Goal: Task Accomplishment & Management: Use online tool/utility

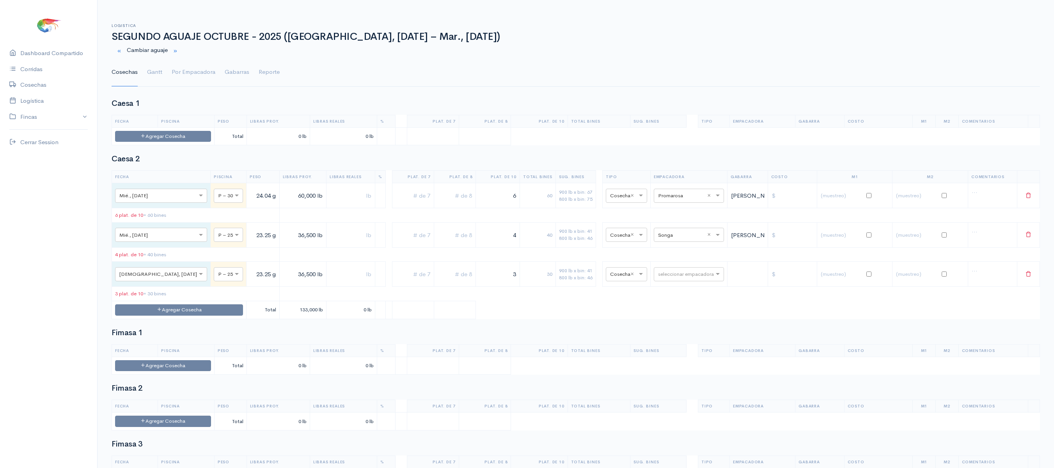
scroll to position [911, 0]
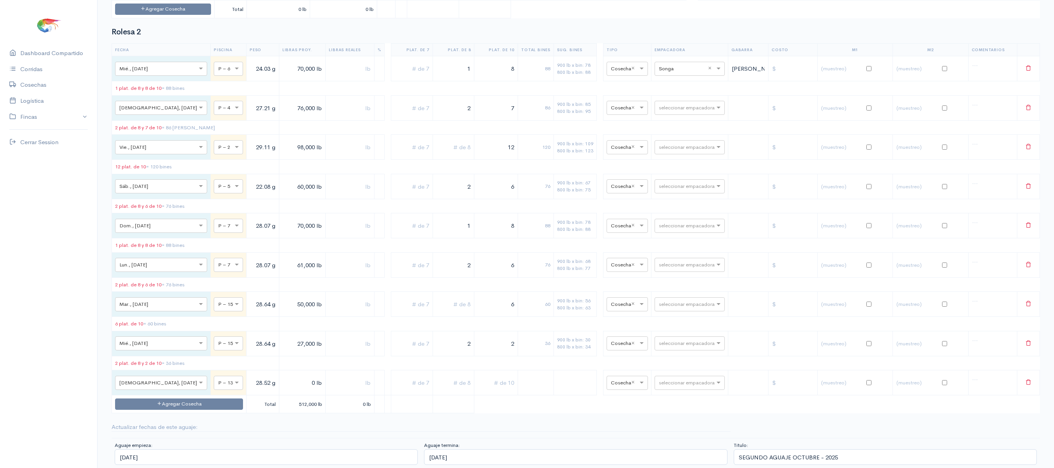
type input "28.52 g"
click at [283, 376] on input "0 lb" at bounding box center [303, 382] width 40 height 16
type input "6,000 lb"
click at [444, 379] on input "text" at bounding box center [453, 382] width 35 height 16
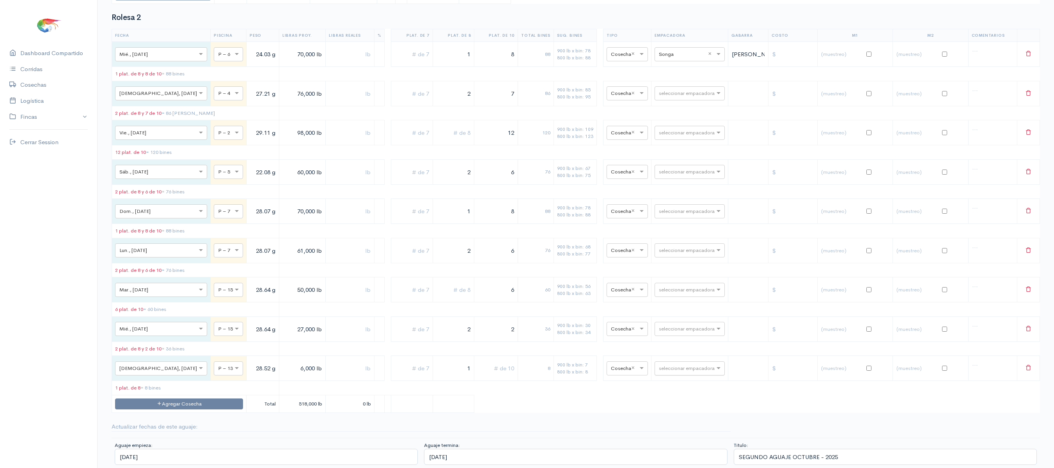
type input "1"
click at [670, 372] on input "text" at bounding box center [683, 367] width 48 height 9
type input "T"
click at [677, 354] on div "Total Seafood" at bounding box center [681, 346] width 70 height 15
click at [565, 366] on td "900 lb x bin: 7 800 lb x bin: 8" at bounding box center [575, 368] width 43 height 25
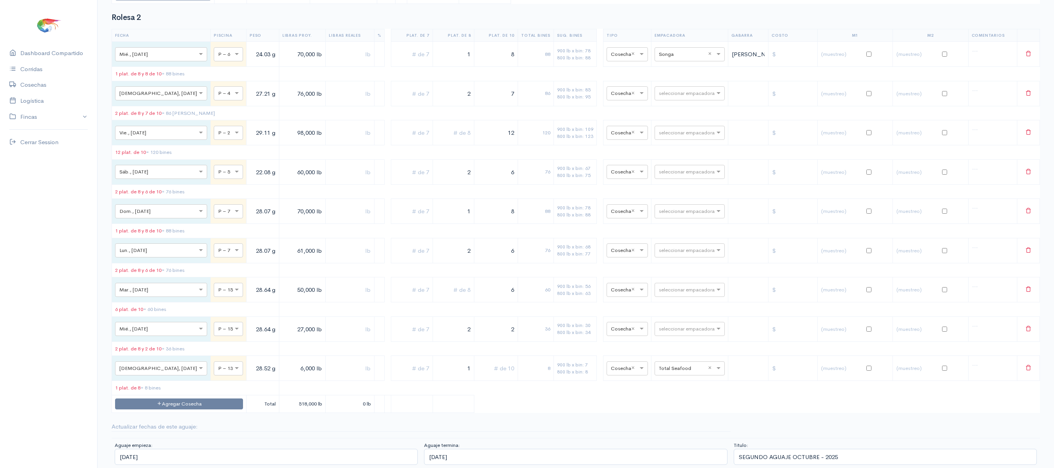
drag, startPoint x: 227, startPoint y: 379, endPoint x: 268, endPoint y: 378, distance: 40.6
click at [268, 378] on tr "× Jue., [DATE] × P – 13 28.52 g 6,000 lb 1 8 900 lb x bin: 7 800 lb x bin: 8 × …" at bounding box center [576, 368] width 928 height 25
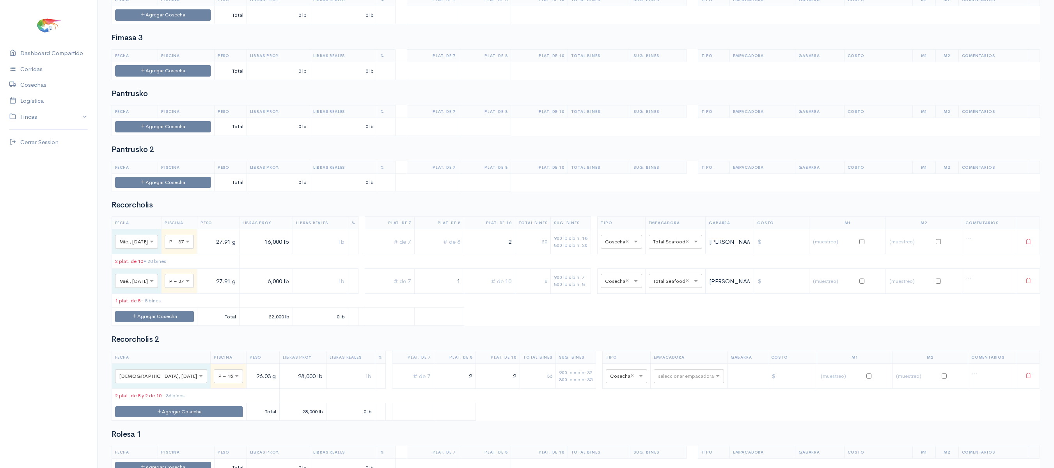
scroll to position [583, 0]
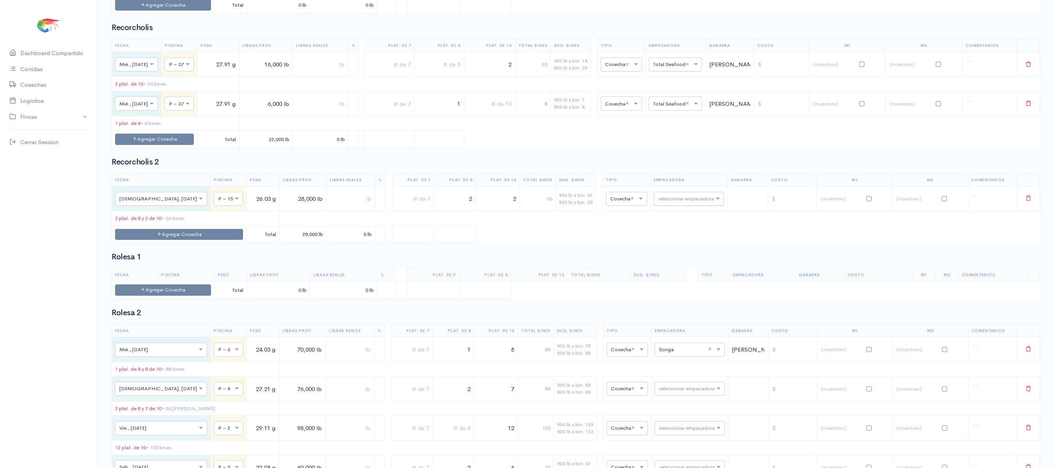
type input "28.91 g"
click at [681, 203] on input "text" at bounding box center [682, 198] width 48 height 9
type input "E"
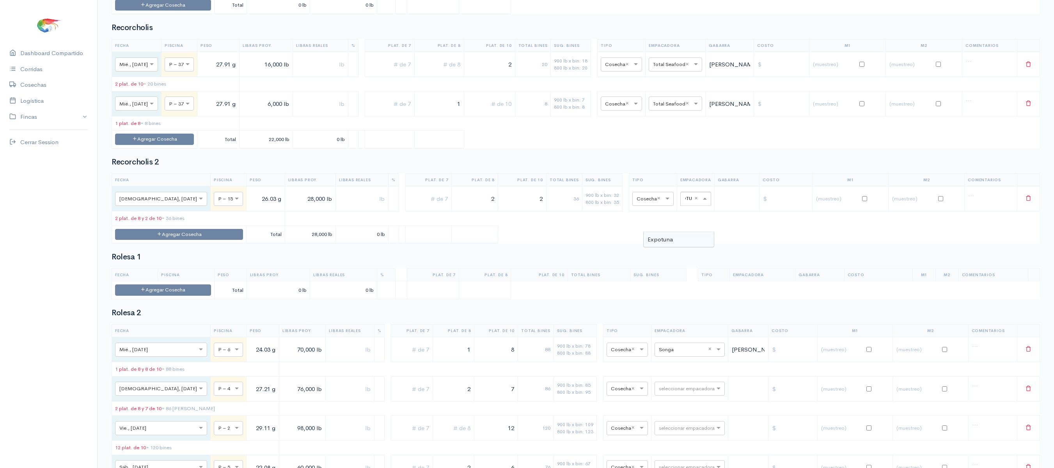
type input "EXPOTUN"
click at [688, 240] on div "Expotuna" at bounding box center [679, 239] width 70 height 15
drag, startPoint x: 218, startPoint y: 222, endPoint x: 289, endPoint y: 230, distance: 71.5
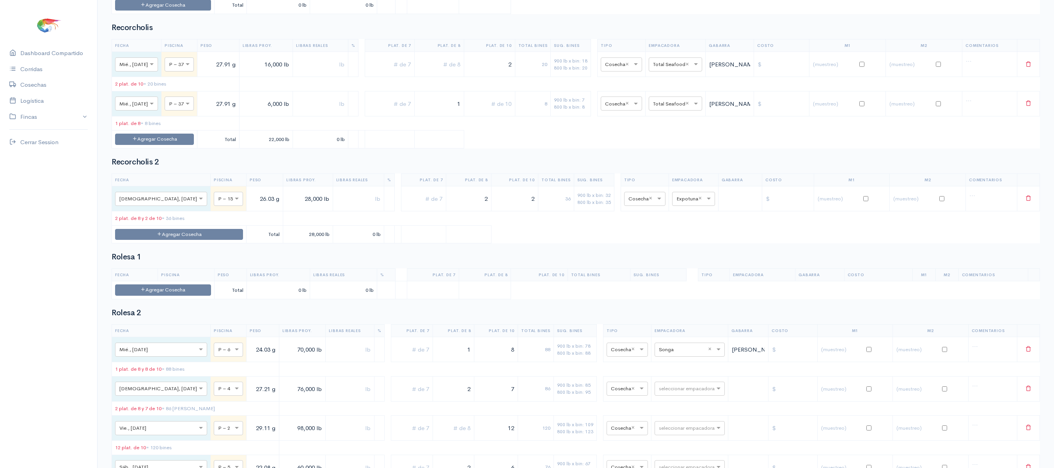
click at [289, 211] on tr "× Jue., [DATE] × P – 15 26.03 g 28,000 lb 2 2 36 900 lb x bin: 32 800 lb x bin:…" at bounding box center [576, 198] width 928 height 25
type input "27.52 g"
click at [375, 197] on div "Recorcholis 2 Fecha Piscina Peso Libras Proy. Libras Reales % Plat. de 7 Plat. …" at bounding box center [576, 200] width 929 height 85
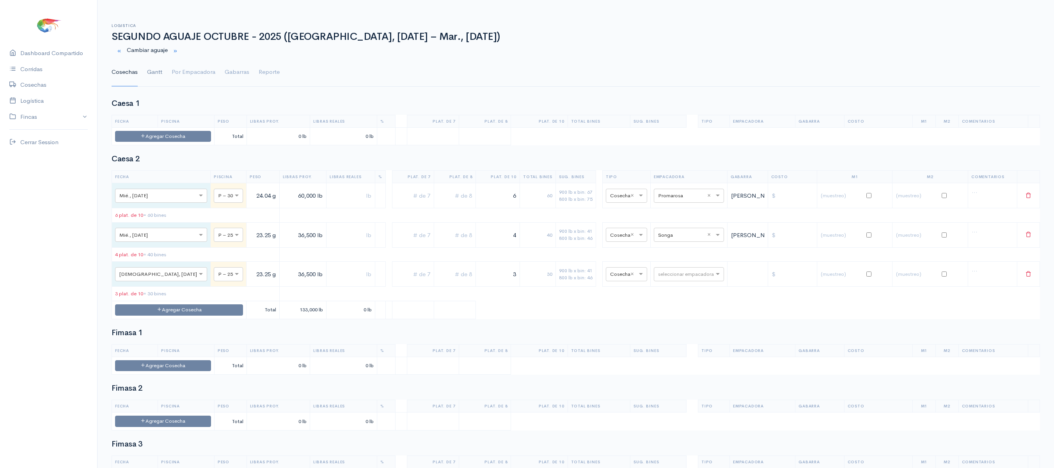
click at [152, 68] on link "Gantt" at bounding box center [154, 72] width 15 height 28
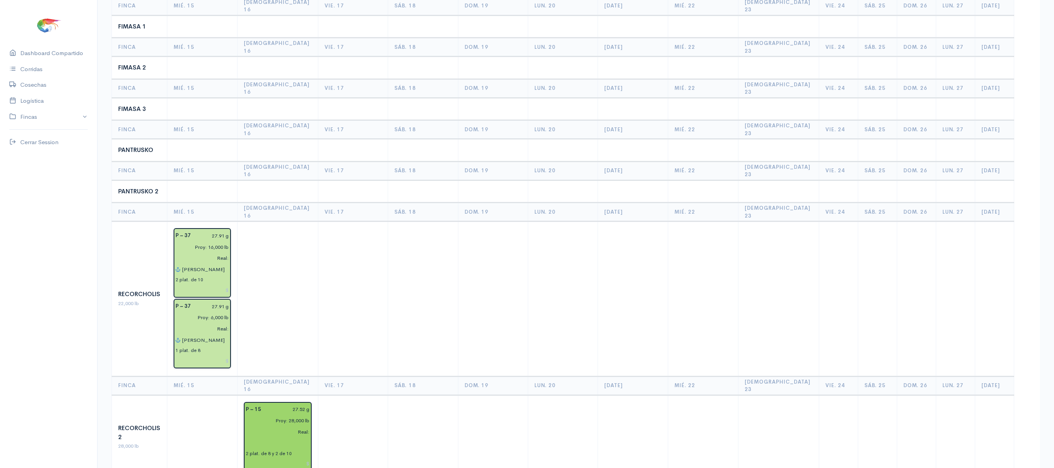
scroll to position [460, 0]
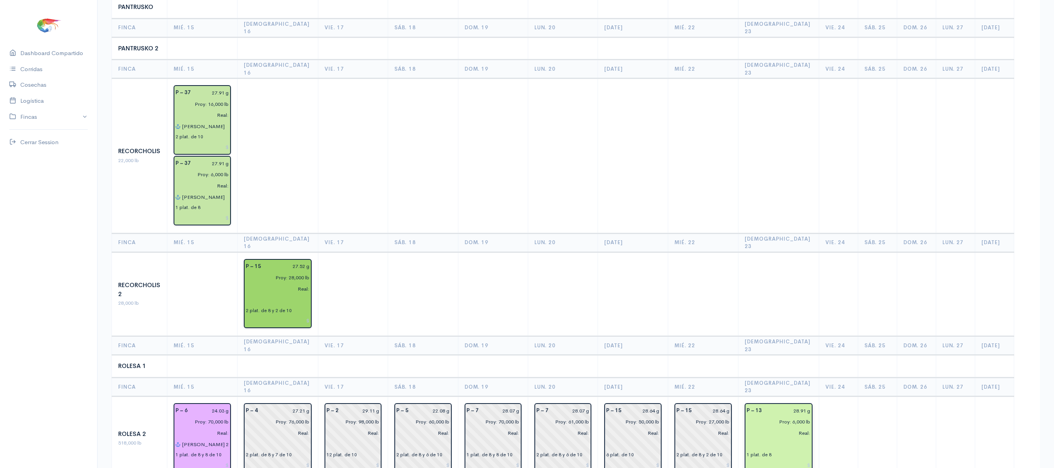
click at [765, 438] on input "text" at bounding box center [779, 443] width 64 height 11
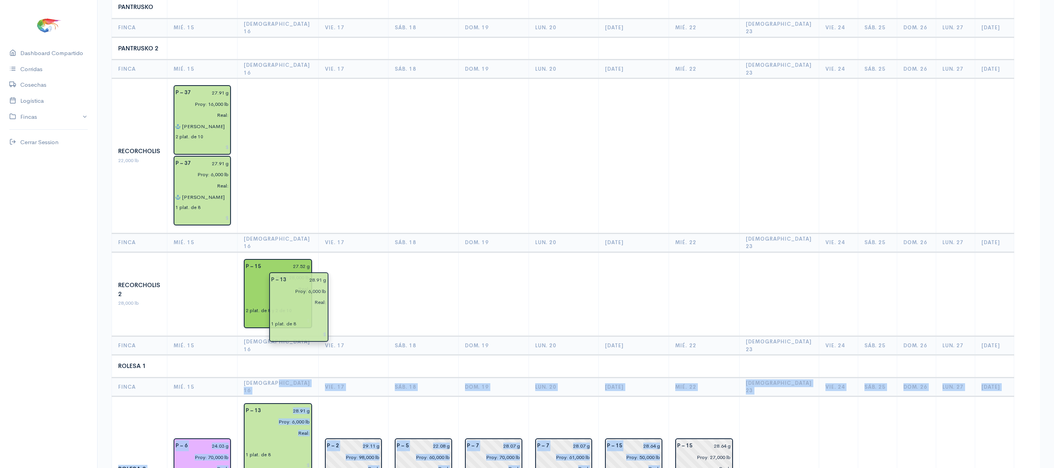
drag, startPoint x: 765, startPoint y: 348, endPoint x: 283, endPoint y: 309, distance: 483.1
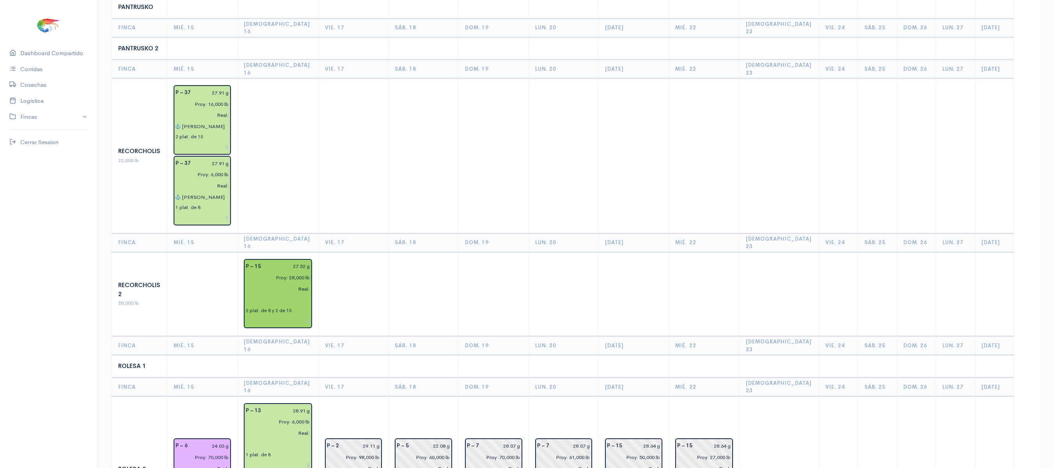
click at [402, 252] on td at bounding box center [424, 294] width 70 height 84
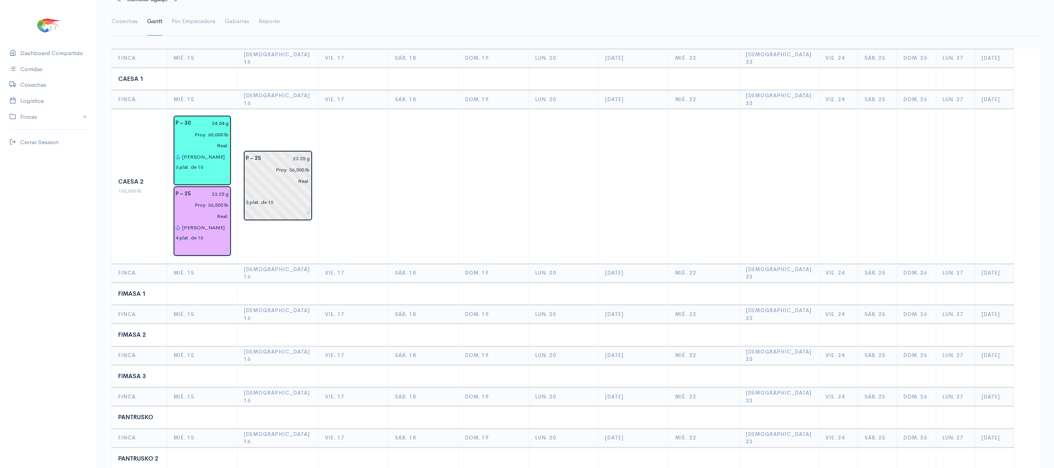
scroll to position [0, 0]
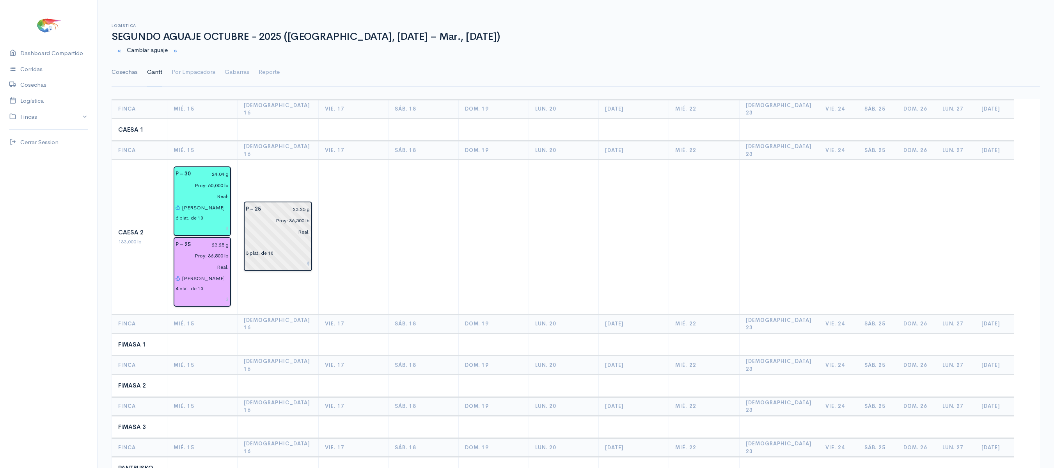
click at [123, 67] on link "Cosechas" at bounding box center [125, 72] width 26 height 28
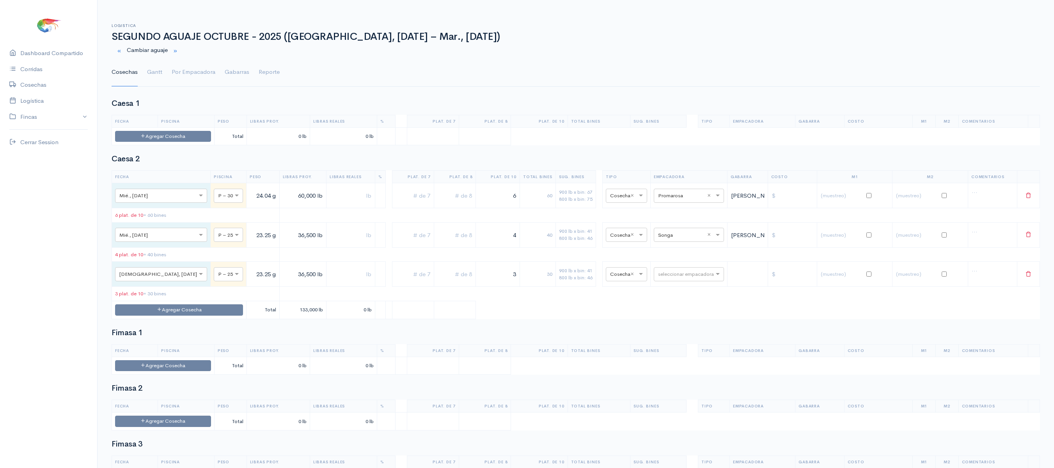
click at [665, 286] on td "seleccionar empacadora" at bounding box center [689, 273] width 77 height 25
click at [664, 278] on input "text" at bounding box center [682, 273] width 48 height 9
type input "SON"
click at [667, 296] on div "Songa" at bounding box center [679, 296] width 70 height 15
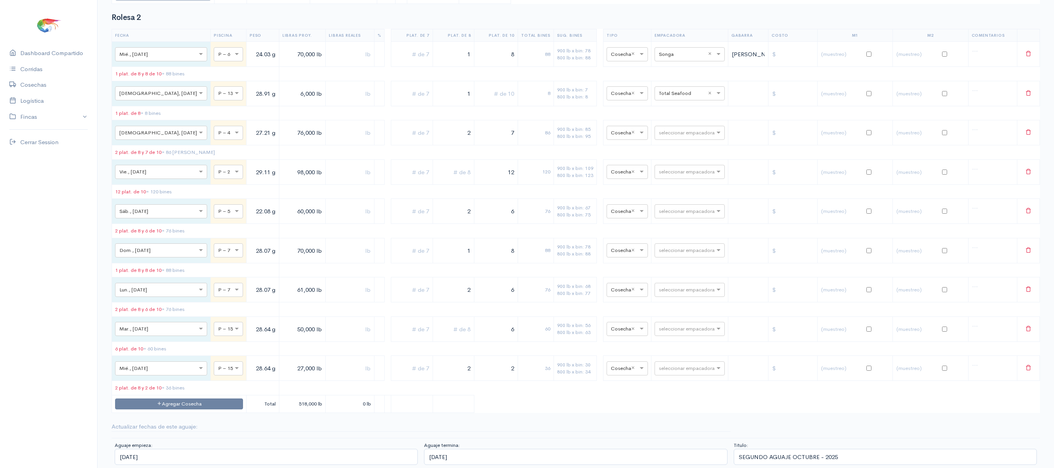
click at [669, 133] on td "seleccionar empacadora" at bounding box center [690, 132] width 77 height 25
click at [670, 126] on div "seleccionar empacadora" at bounding box center [690, 133] width 70 height 14
click at [674, 249] on div "Songa" at bounding box center [681, 256] width 70 height 15
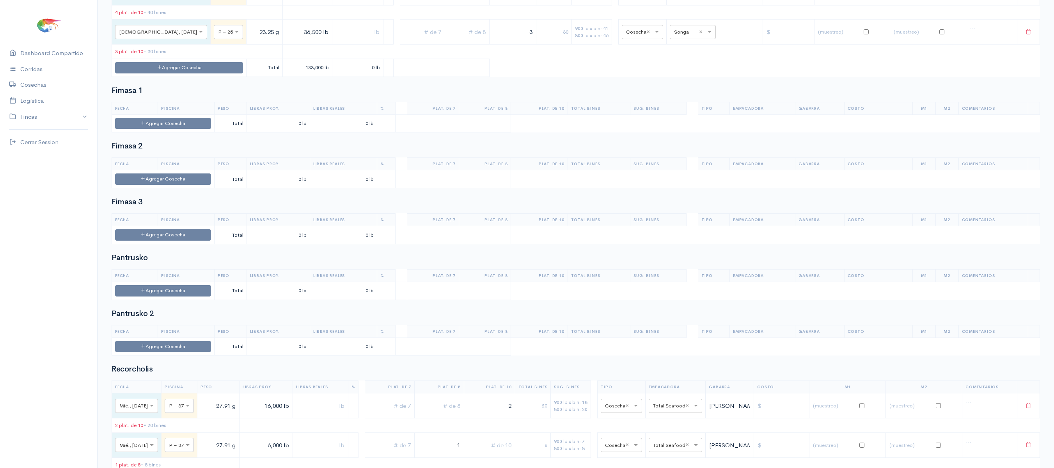
scroll to position [0, 0]
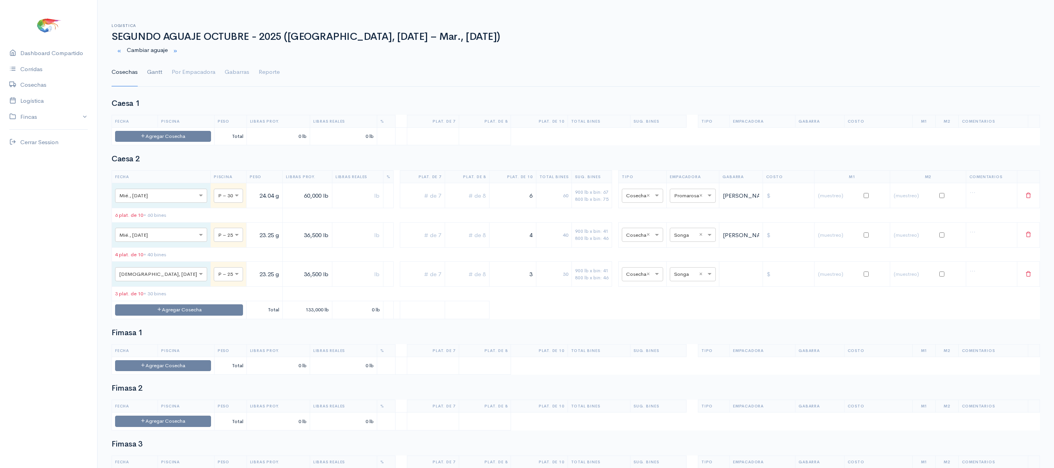
click at [152, 76] on link "Gantt" at bounding box center [154, 72] width 15 height 28
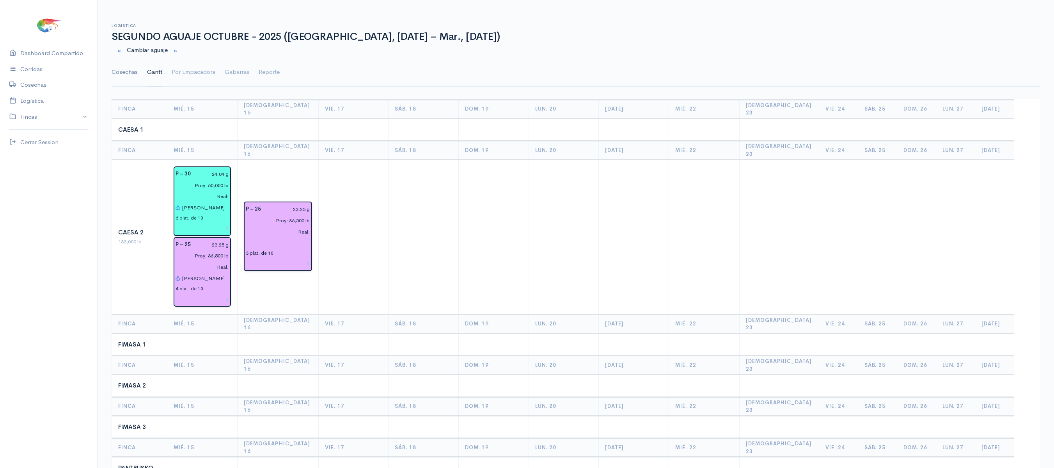
click at [112, 72] on link "Cosechas" at bounding box center [125, 72] width 26 height 28
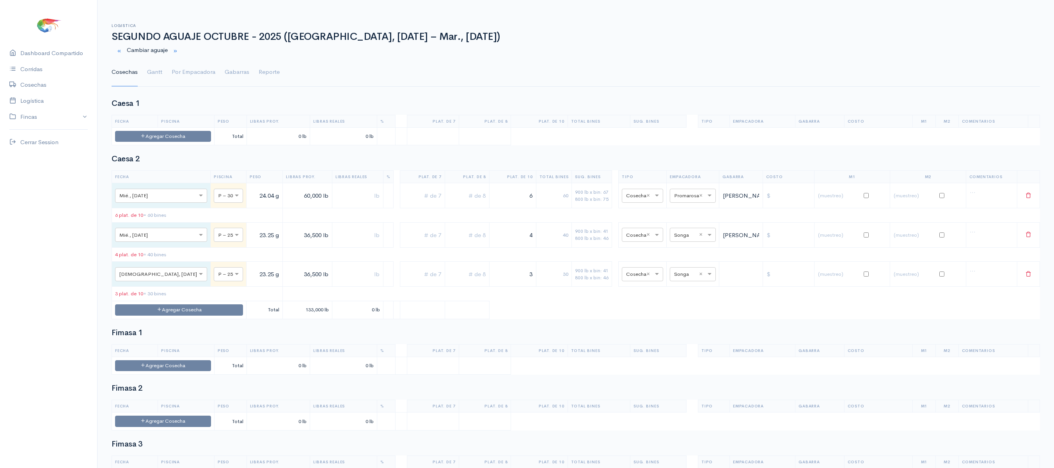
drag, startPoint x: 505, startPoint y: 288, endPoint x: 584, endPoint y: 283, distance: 79.0
click at [584, 283] on tr "× Jue., [DATE] × P – 25 23.25 g 36,500 lb 3 30 900 lb x bin: 41 800 lb x bin: 4…" at bounding box center [576, 273] width 928 height 25
type input "4"
drag, startPoint x: 553, startPoint y: 331, endPoint x: 283, endPoint y: 209, distance: 295.5
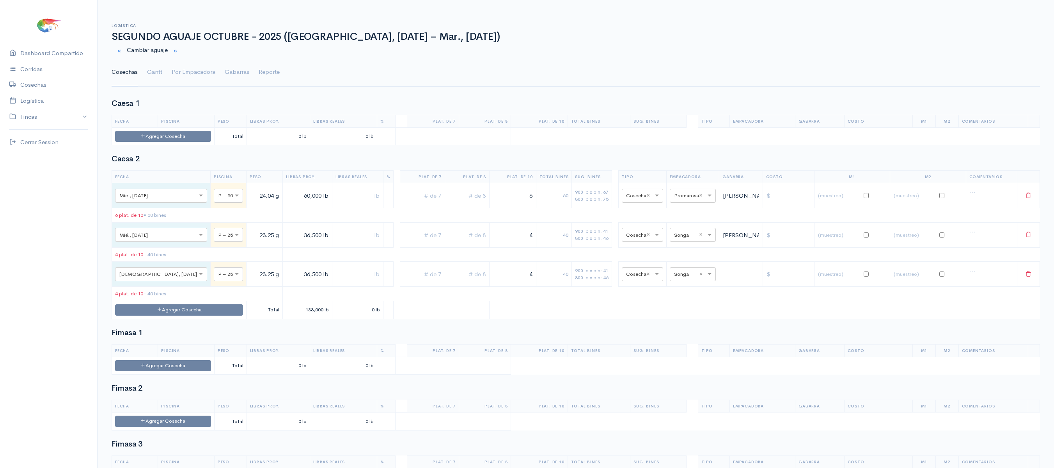
drag, startPoint x: 283, startPoint y: 209, endPoint x: 165, endPoint y: 91, distance: 167.8
click at [154, 80] on link "Gantt" at bounding box center [154, 72] width 15 height 28
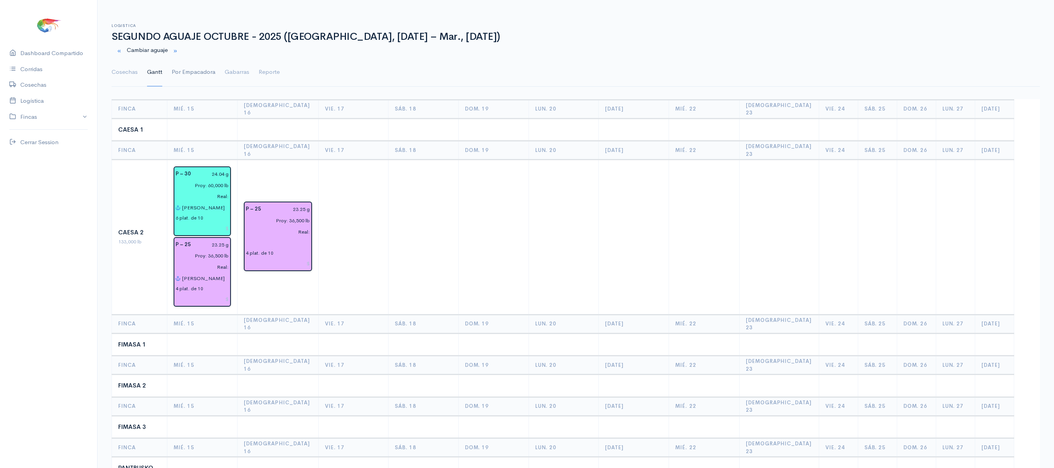
click at [190, 72] on link "Por Empacadora" at bounding box center [194, 72] width 44 height 28
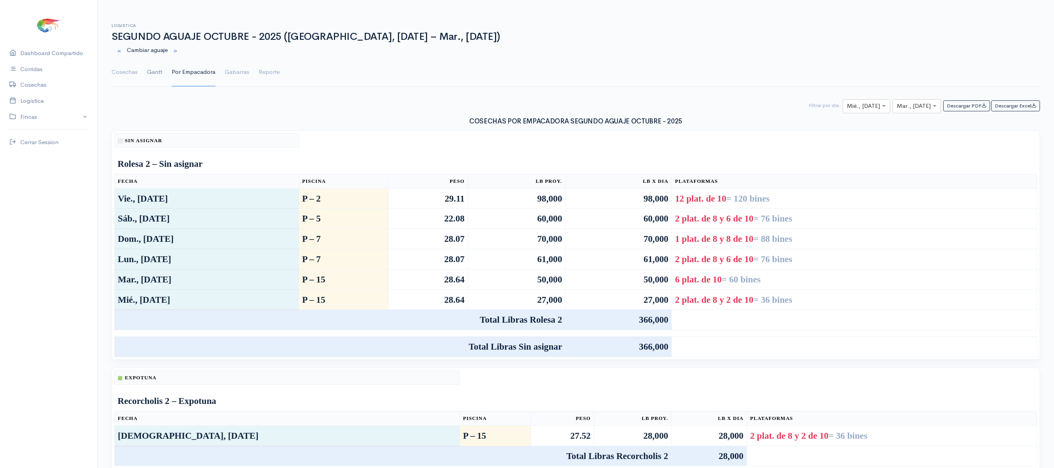
click at [151, 60] on link "Gantt" at bounding box center [154, 72] width 15 height 28
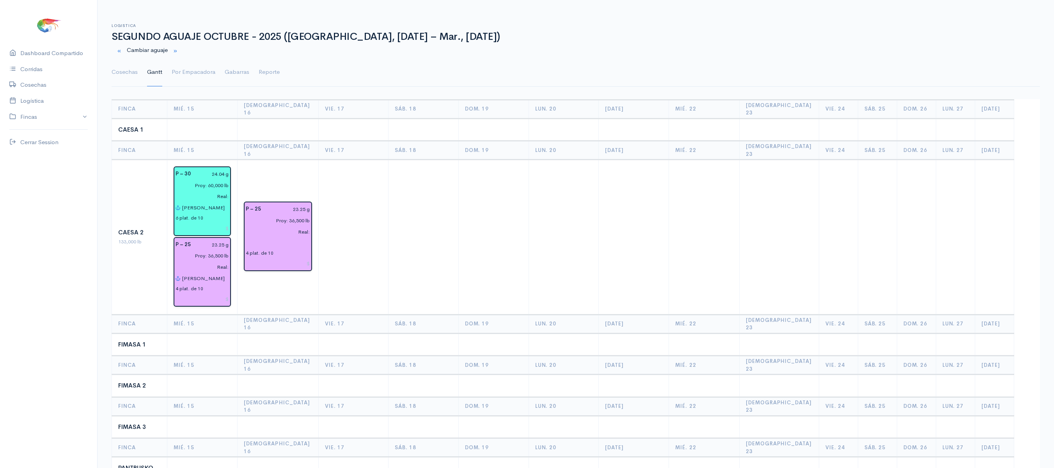
click at [139, 75] on ul "Cosechas Gantt Por Empacadora Gabarras Reporte" at bounding box center [576, 72] width 929 height 28
click at [134, 75] on link "Cosechas" at bounding box center [125, 72] width 26 height 28
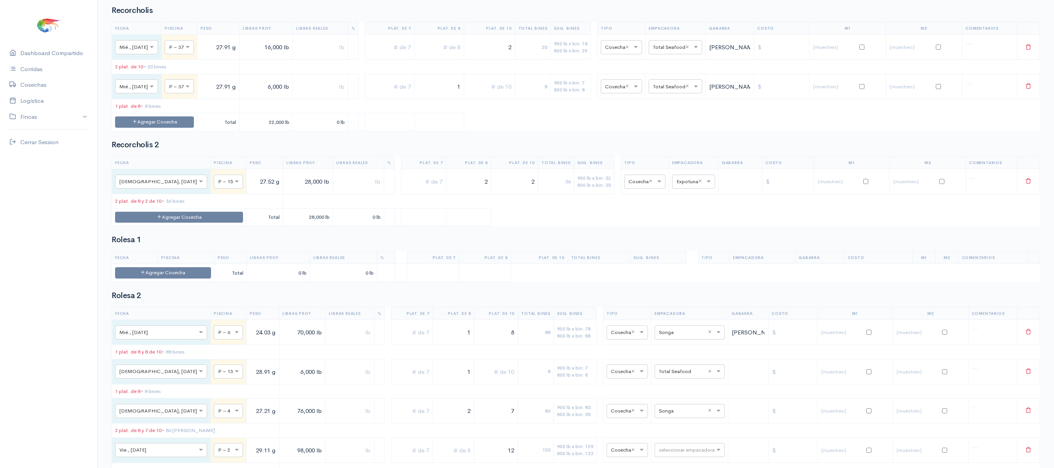
scroll to position [601, 0]
drag, startPoint x: 507, startPoint y: 205, endPoint x: 610, endPoint y: 205, distance: 103.0
click at [610, 193] on tr "× Jue., [DATE] × P – 15 27.52 g 28,000 lb 2 2 36 900 lb x bin: 32 800 lb x bin:…" at bounding box center [576, 180] width 928 height 25
drag, startPoint x: 455, startPoint y: 199, endPoint x: 521, endPoint y: 203, distance: 65.7
click at [521, 193] on tr "× Jue., [DATE] × P – 15 27.52 g 28,000 lb 2 16 900 lb x bin: 32 800 lb x bin: 3…" at bounding box center [576, 180] width 928 height 25
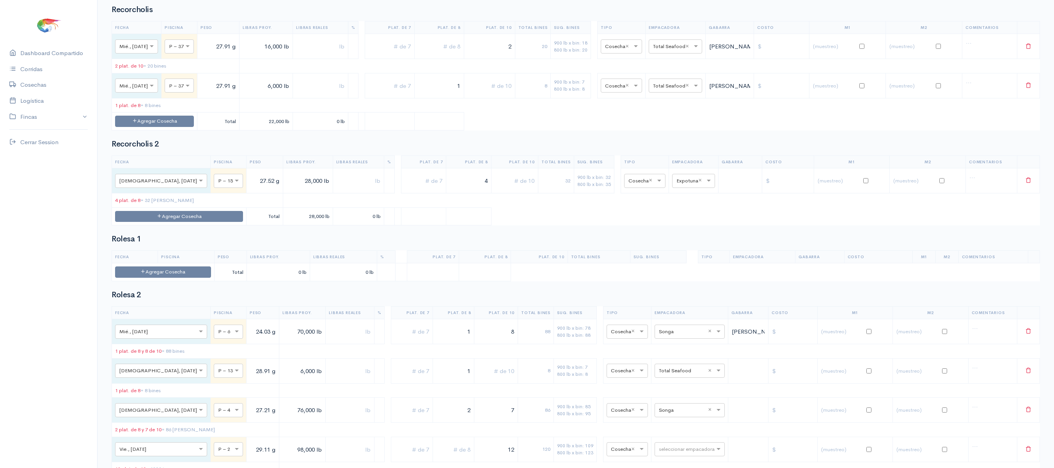
type input "4"
click at [558, 225] on table "Fecha Piscina Peso Libras Proy. Libras Reales % Plat. de 7 Plat. de 8 Plat. de …" at bounding box center [576, 190] width 929 height 70
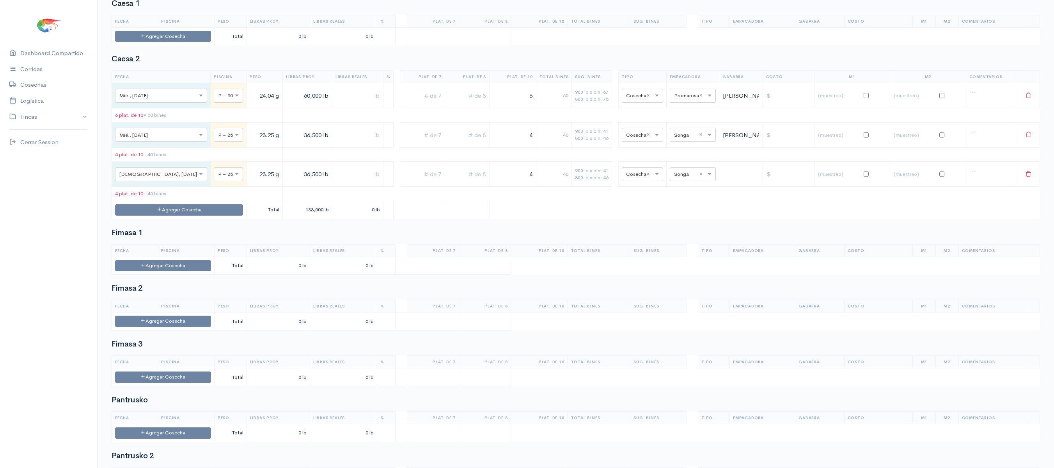
scroll to position [0, 0]
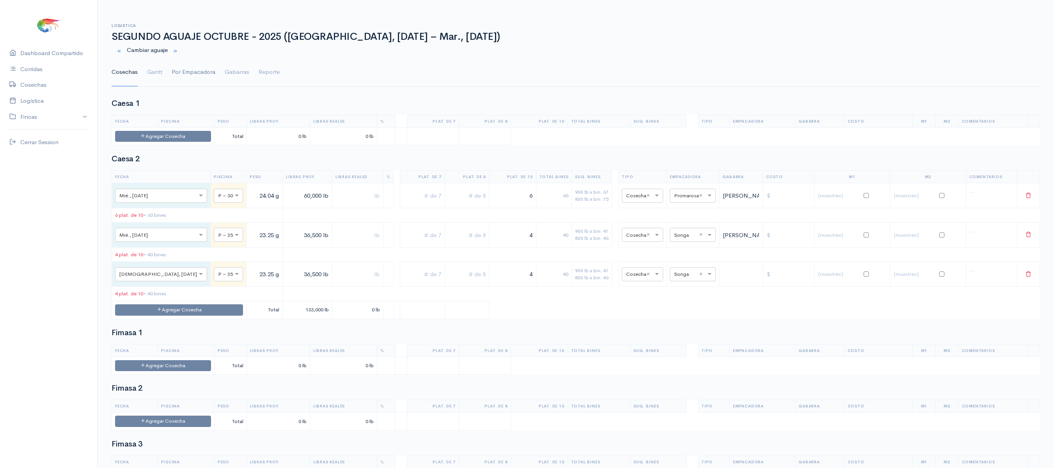
click at [176, 70] on link "Por Empacadora" at bounding box center [194, 72] width 44 height 28
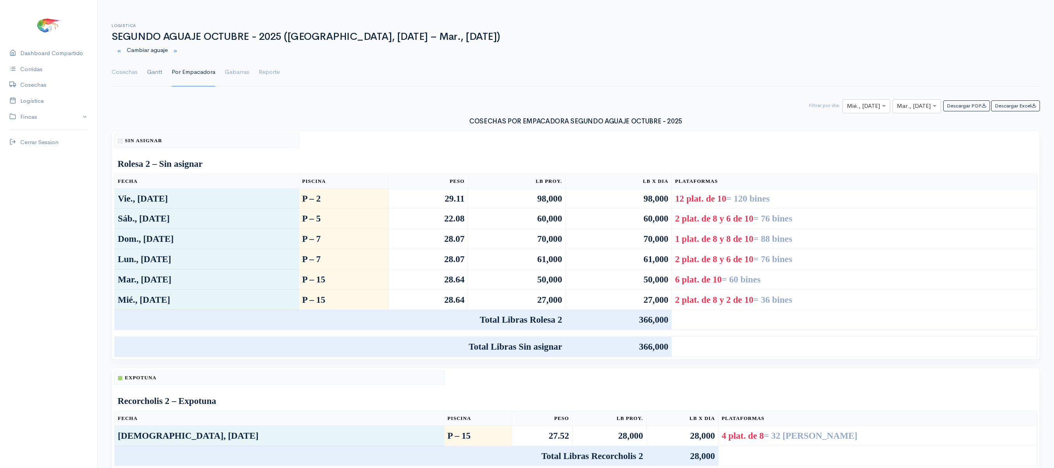
click at [149, 78] on link "Gantt" at bounding box center [154, 72] width 15 height 28
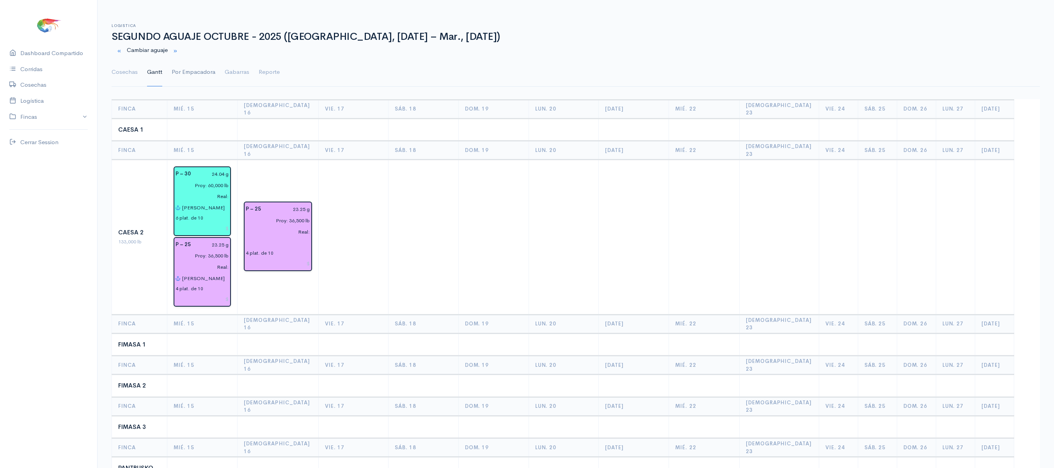
click at [187, 68] on link "Por Empacadora" at bounding box center [194, 72] width 44 height 28
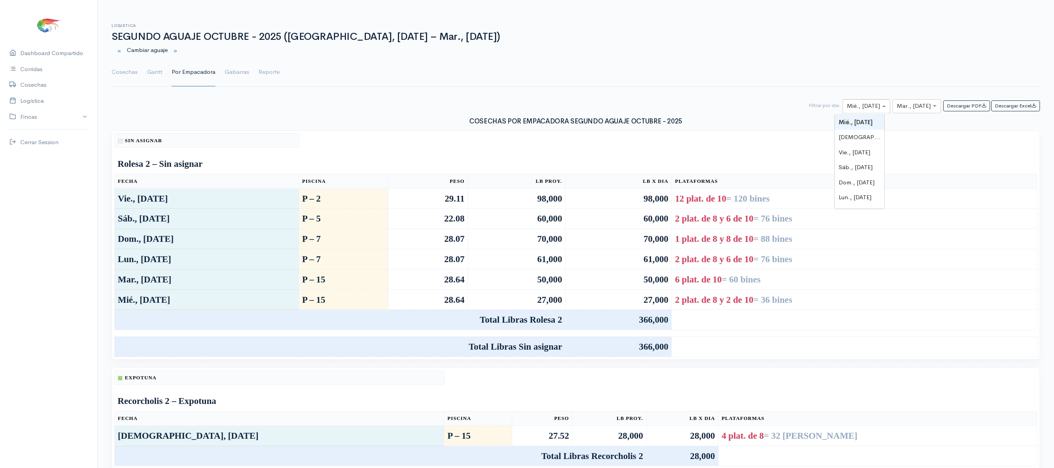
click at [869, 109] on div at bounding box center [866, 106] width 47 height 10
type input "15"
type input "16"
click at [901, 105] on input "text" at bounding box center [910, 106] width 26 height 10
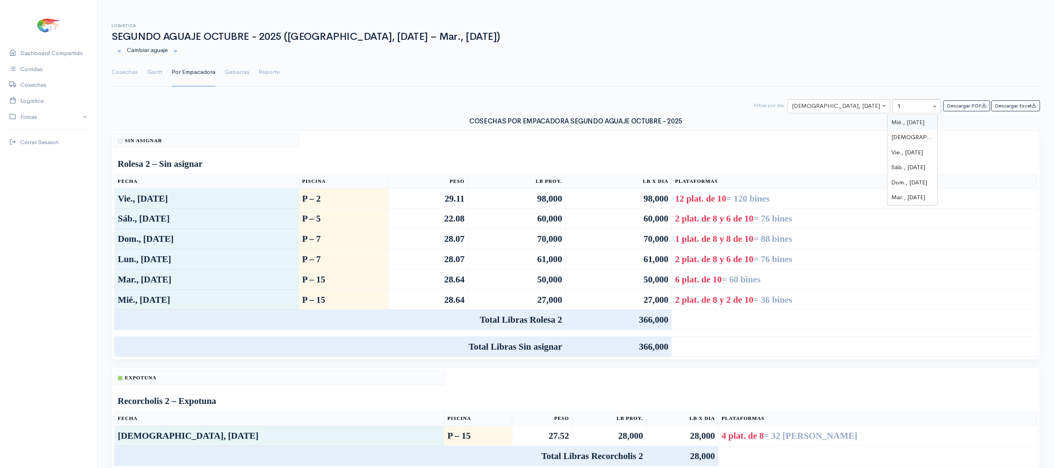
type input "16"
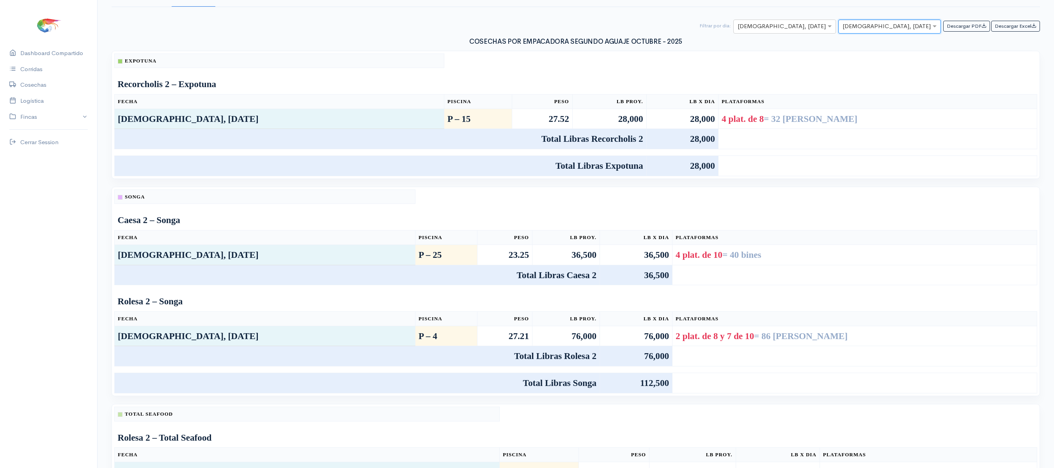
scroll to position [70, 0]
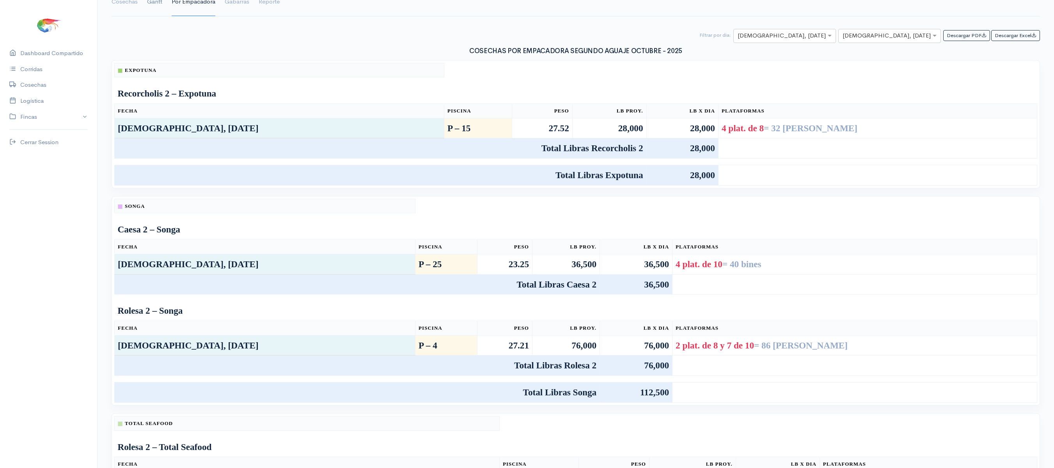
click at [154, 6] on link "Gantt" at bounding box center [154, 2] width 15 height 28
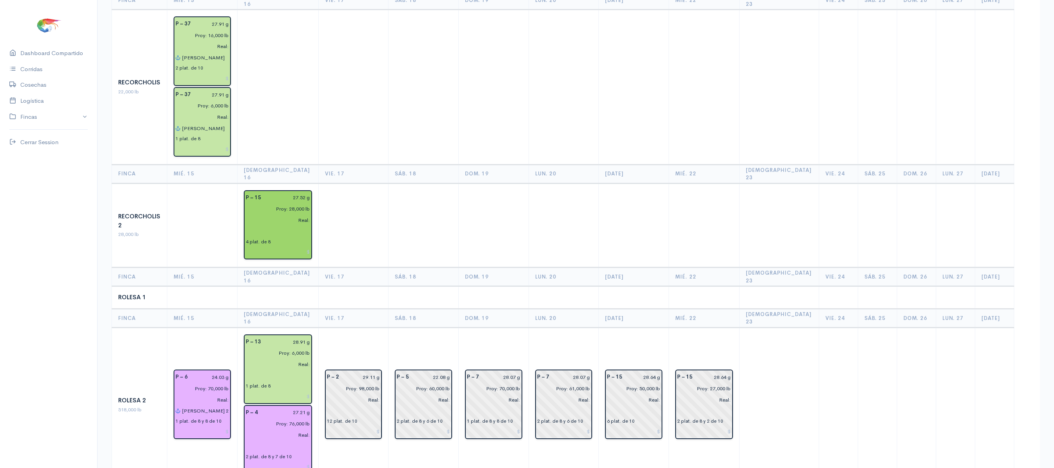
scroll to position [531, 0]
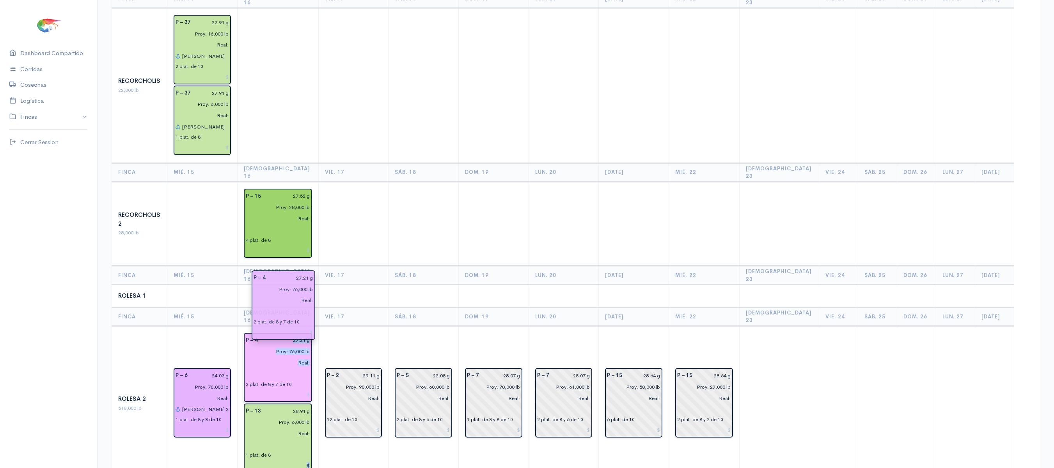
drag, startPoint x: 293, startPoint y: 347, endPoint x: 294, endPoint y: 291, distance: 56.2
click at [308, 334] on input "27.21 g" at bounding box center [287, 339] width 48 height 11
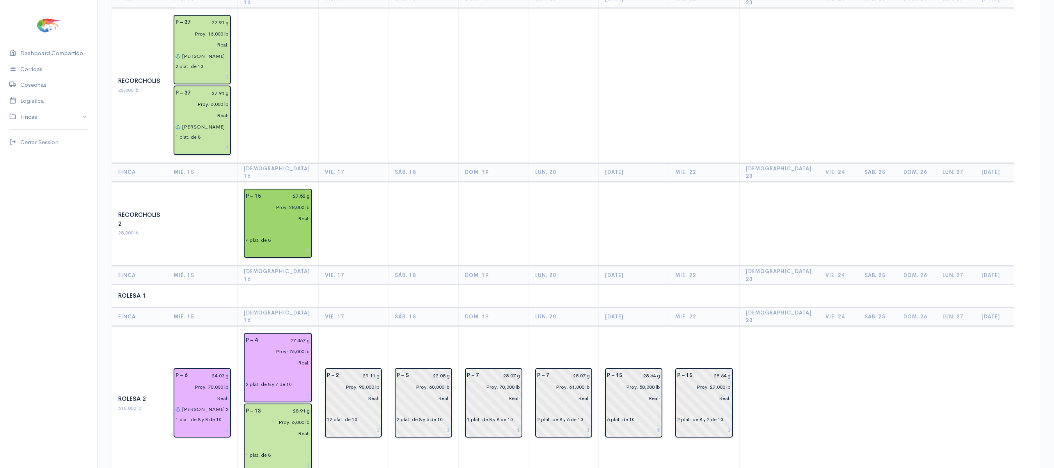
type input "27.46 g"
click at [518, 307] on th "Dom. 19" at bounding box center [494, 316] width 70 height 19
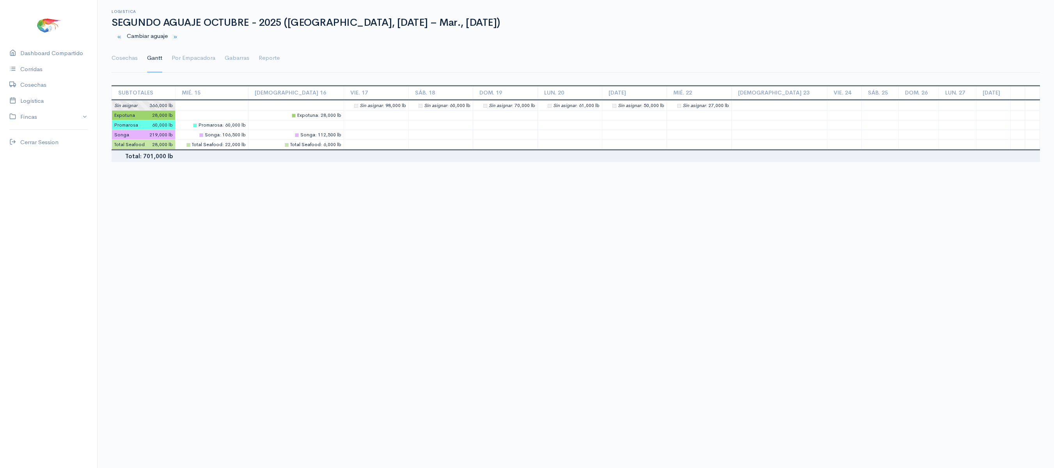
scroll to position [0, 0]
